Goal: Information Seeking & Learning: Learn about a topic

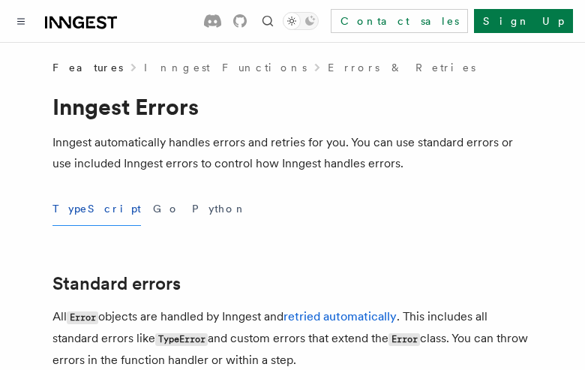
click at [153, 209] on button "Go" at bounding box center [166, 209] width 27 height 34
